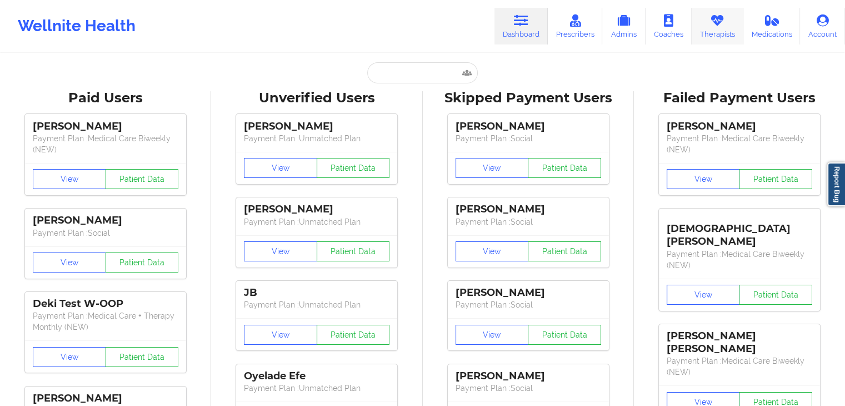
click at [713, 21] on icon at bounding box center [717, 20] width 14 height 12
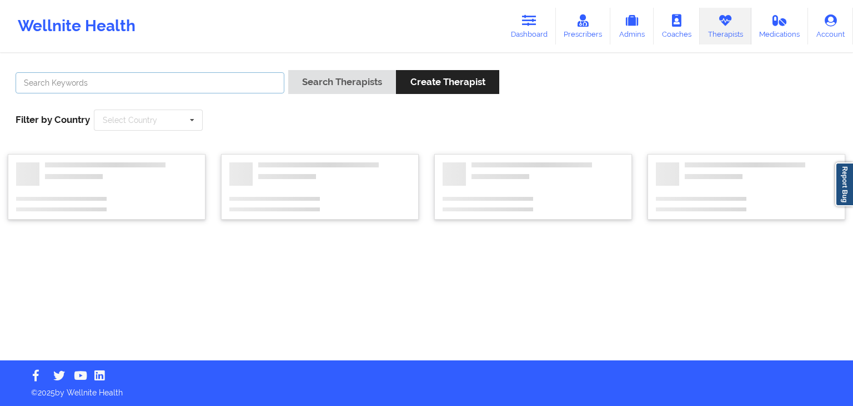
click at [188, 78] on input "text" at bounding box center [150, 82] width 269 height 21
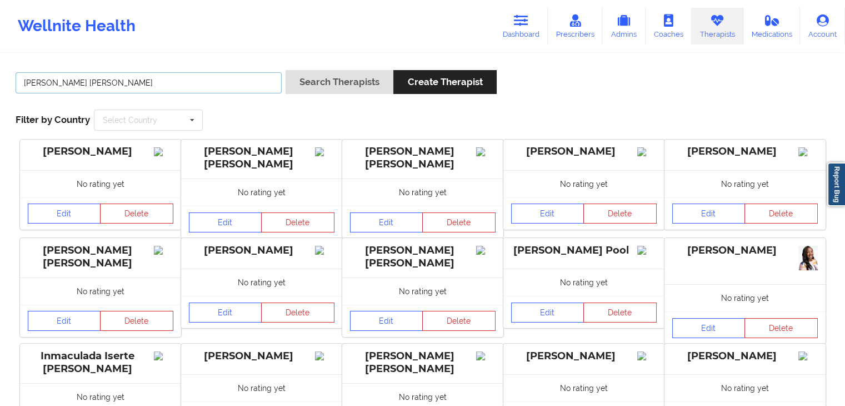
click at [286, 70] on button "Search Therapists" at bounding box center [340, 82] width 108 height 24
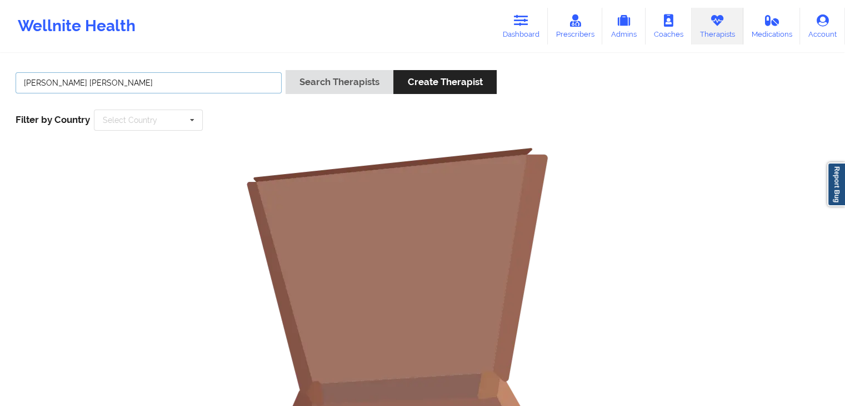
click at [197, 87] on input "[PERSON_NAME] [PERSON_NAME]" at bounding box center [149, 82] width 266 height 21
type input "[PERSON_NAME]"
click at [286, 70] on button "Search Therapists" at bounding box center [340, 82] width 108 height 24
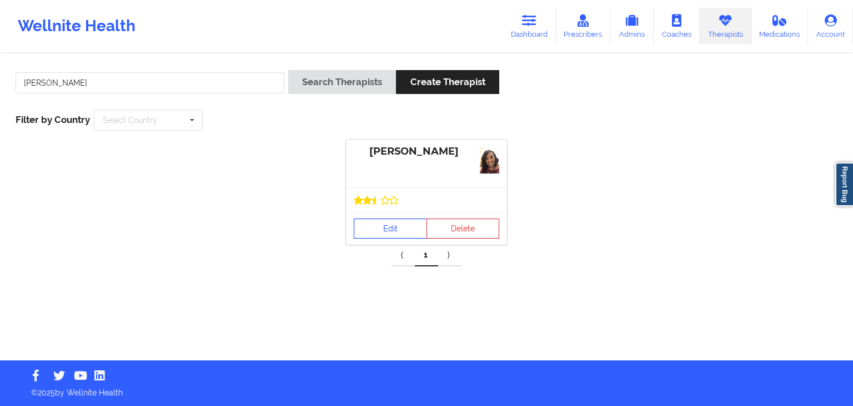
click at [389, 227] on link "Edit" at bounding box center [390, 228] width 73 height 20
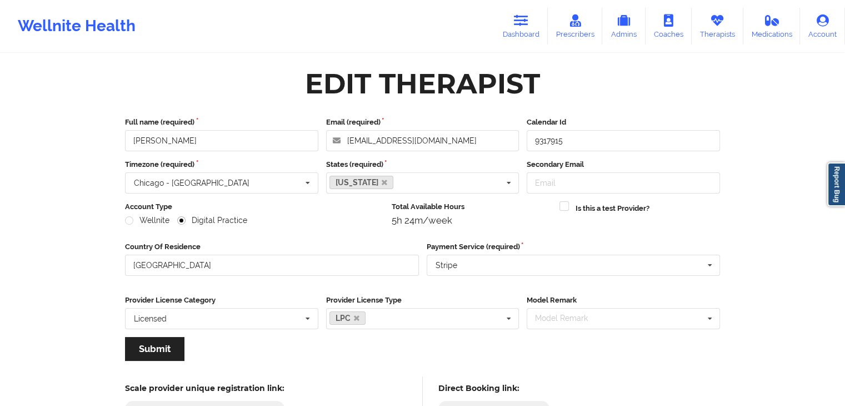
scroll to position [92, 0]
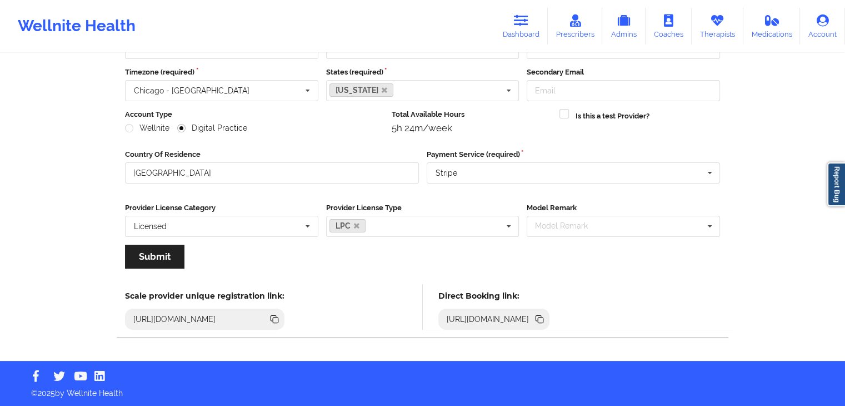
click at [543, 317] on icon at bounding box center [541, 320] width 6 height 6
click at [514, 6] on div "Wellnite Health Dashboard Prescribers Admins Coaches Therapists Medications Acc…" at bounding box center [422, 26] width 845 height 44
click at [541, 22] on link "Dashboard" at bounding box center [520, 26] width 53 height 37
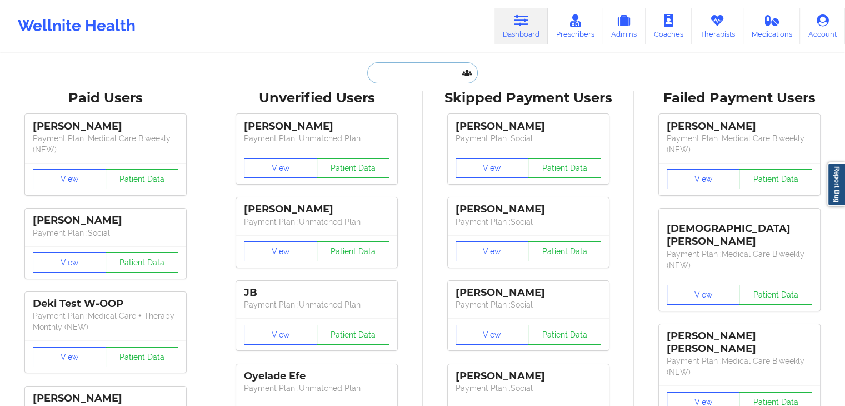
click at [442, 71] on input "text" at bounding box center [422, 72] width 110 height 21
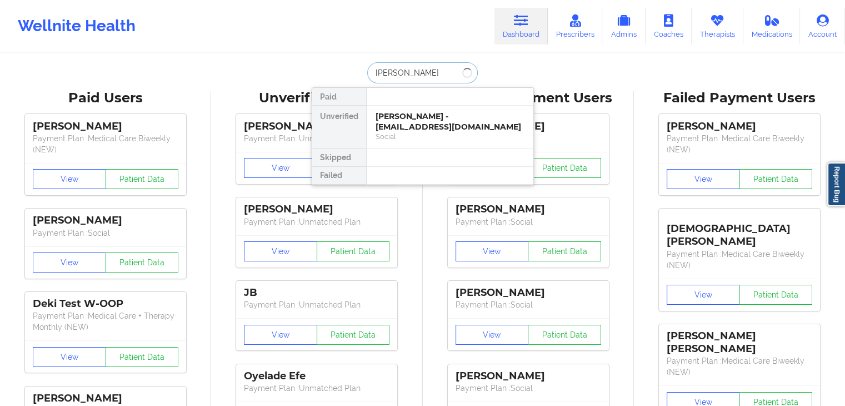
type input "[PERSON_NAME]"
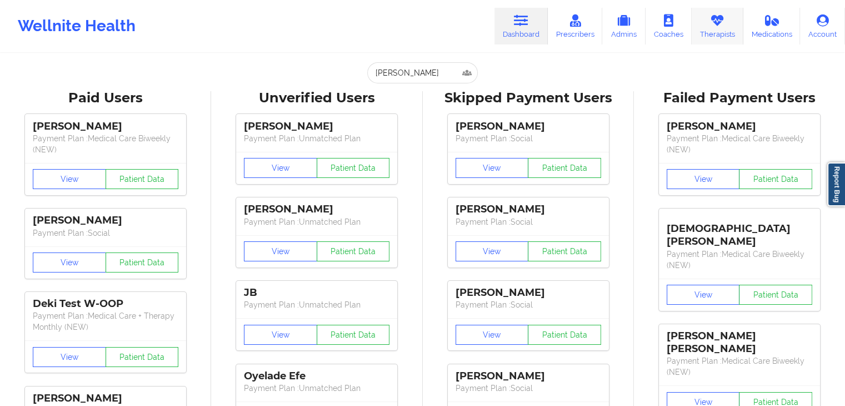
click at [728, 18] on link "Therapists" at bounding box center [718, 26] width 52 height 37
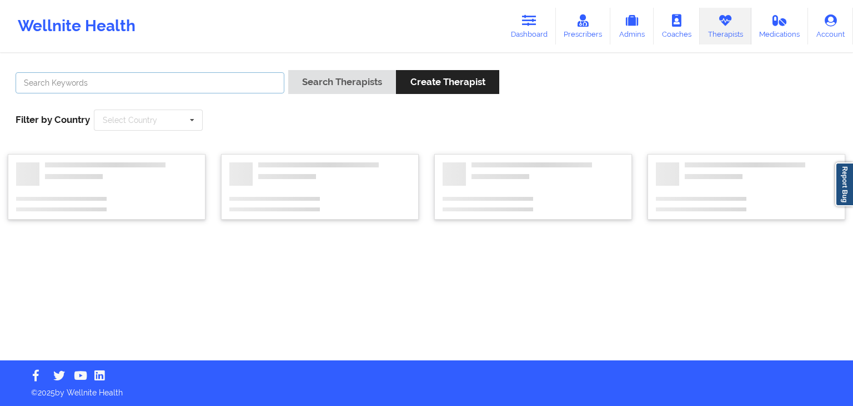
click at [238, 76] on input "text" at bounding box center [150, 82] width 269 height 21
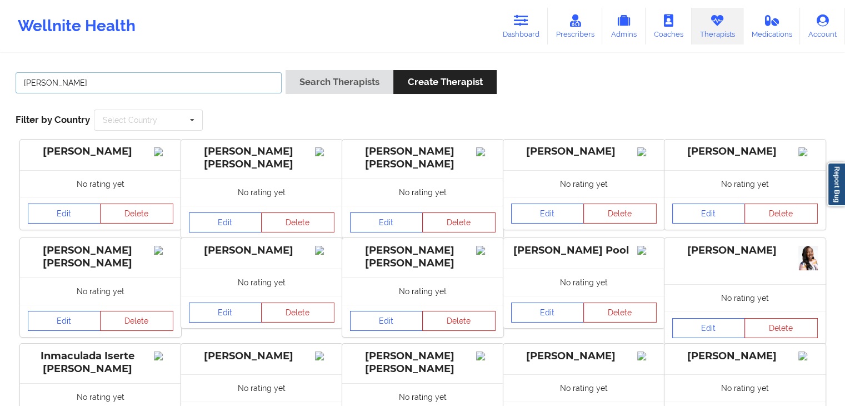
type input "[PERSON_NAME]"
click at [286, 70] on button "Search Therapists" at bounding box center [340, 82] width 108 height 24
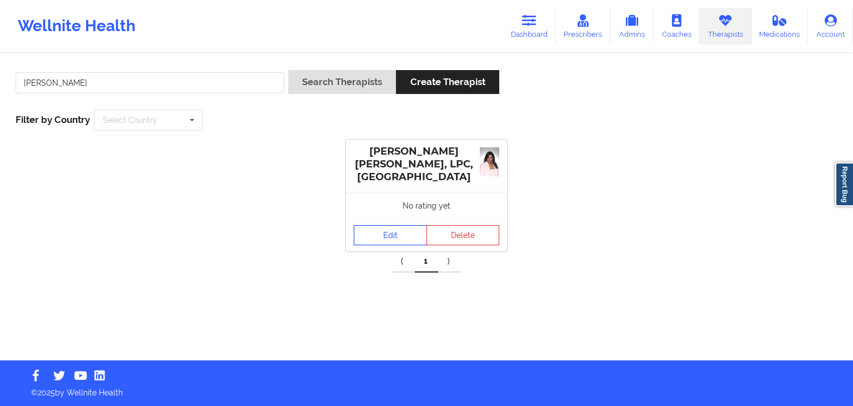
click at [392, 229] on link "Edit" at bounding box center [390, 235] width 73 height 20
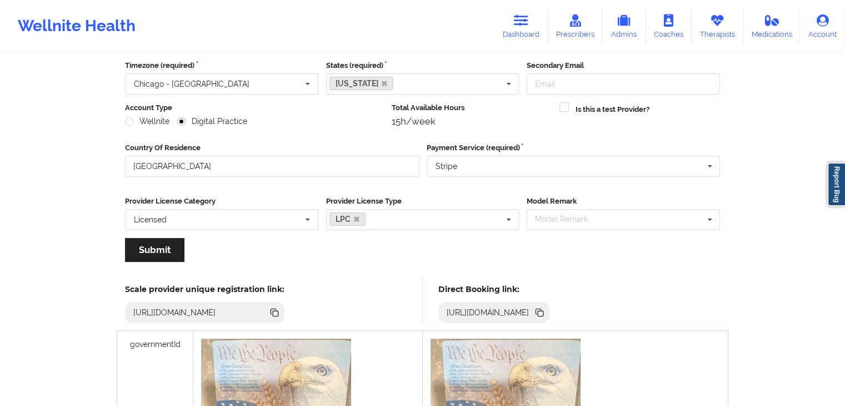
scroll to position [113, 0]
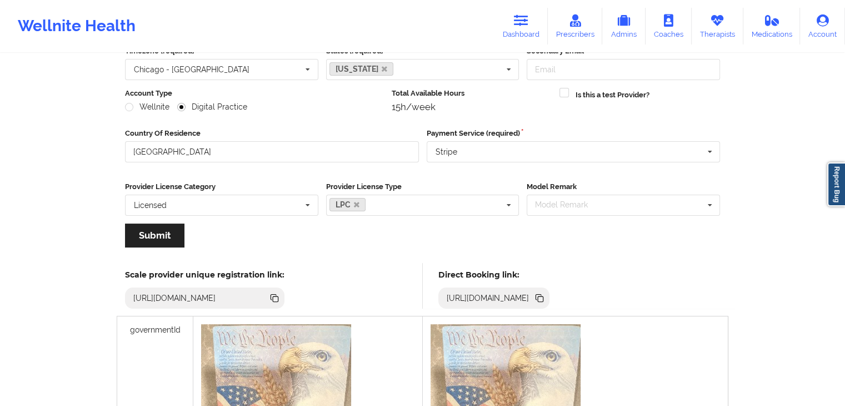
click at [543, 297] on icon at bounding box center [541, 299] width 6 height 6
click at [526, 24] on icon at bounding box center [521, 20] width 14 height 12
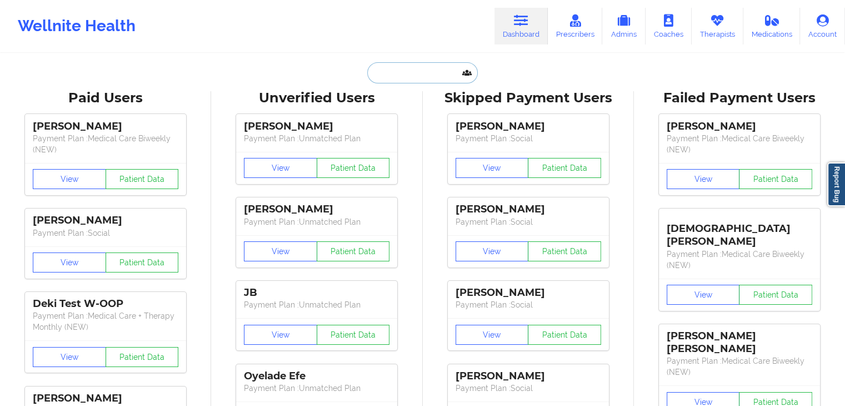
click at [404, 72] on input "text" at bounding box center [422, 72] width 110 height 21
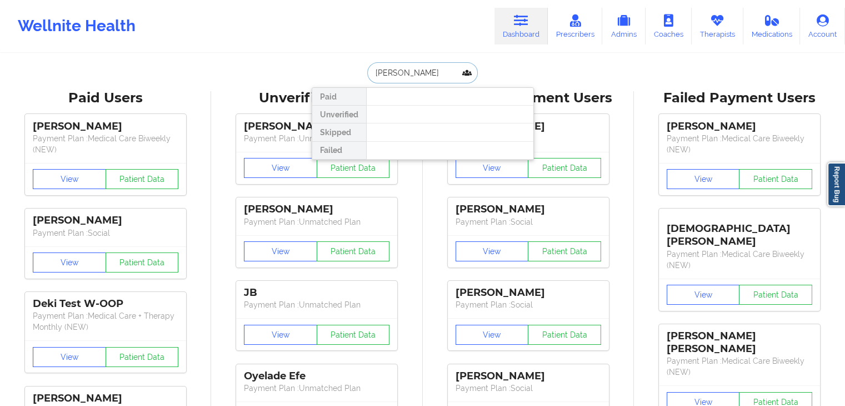
type input "[PERSON_NAME]"
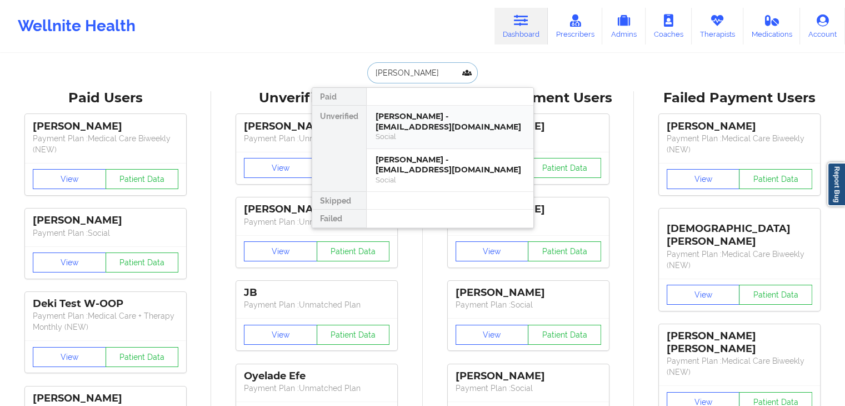
click at [410, 132] on div "Social" at bounding box center [450, 136] width 149 height 9
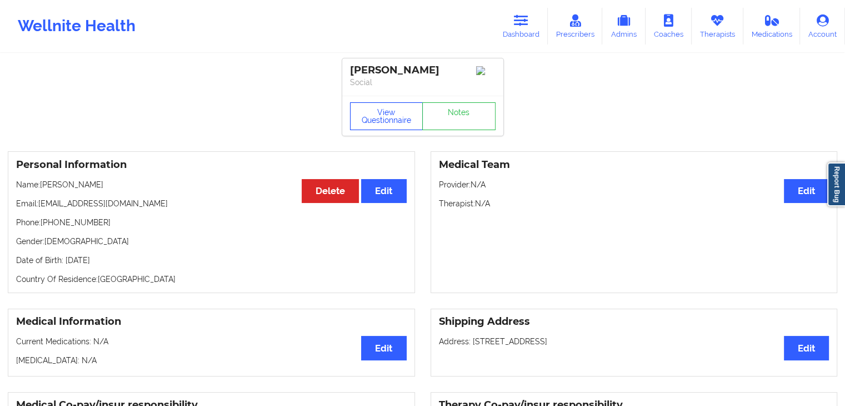
click at [391, 117] on button "View Questionnaire" at bounding box center [386, 116] width 73 height 28
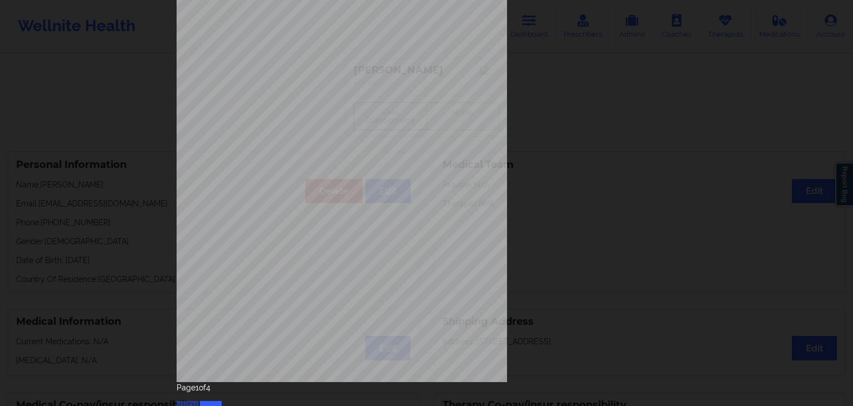
scroll to position [124, 0]
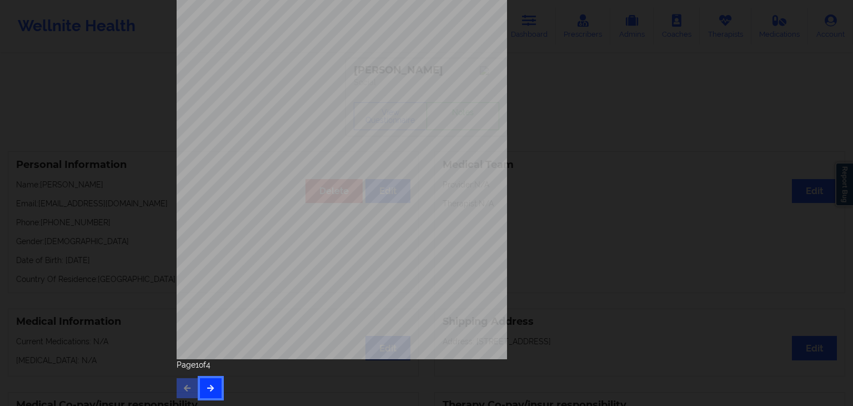
click at [214, 383] on button "button" at bounding box center [211, 388] width 22 height 20
click at [205, 393] on button "button" at bounding box center [211, 388] width 22 height 20
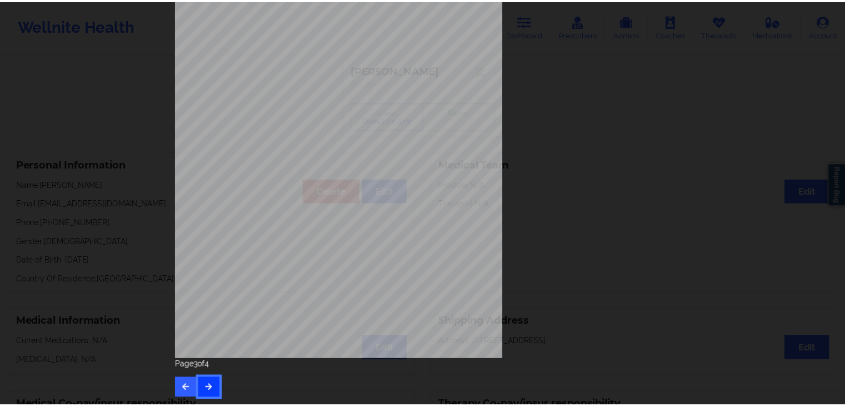
scroll to position [0, 0]
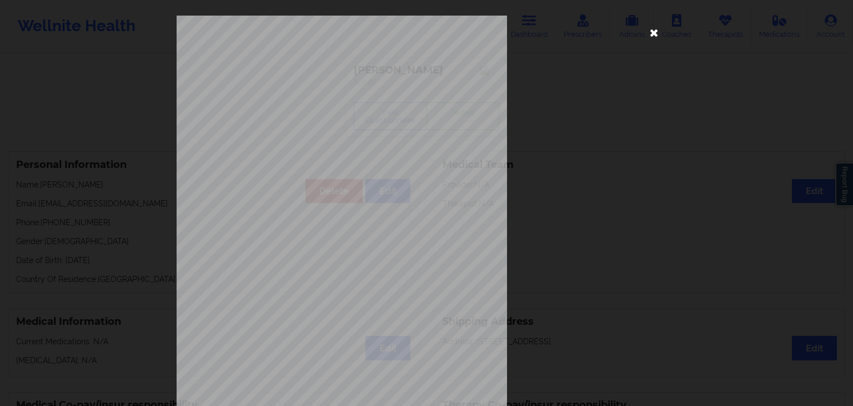
click at [651, 31] on icon at bounding box center [655, 32] width 18 height 18
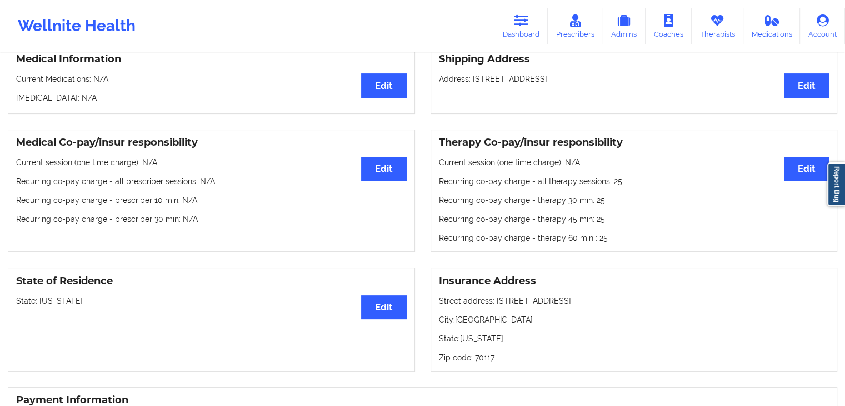
scroll to position [179, 0]
